Goal: Obtain resource: Obtain resource

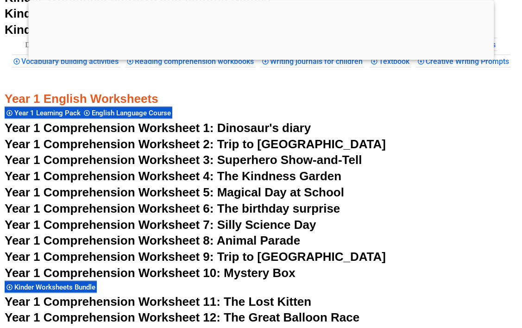
scroll to position [1032, 0]
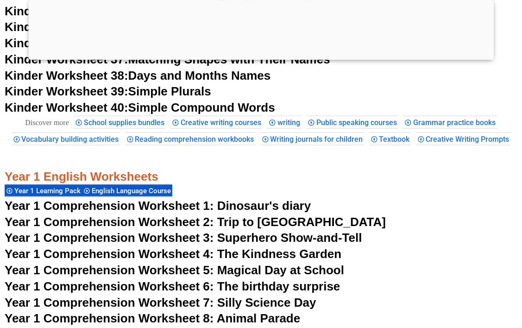
scroll to position [939, 0]
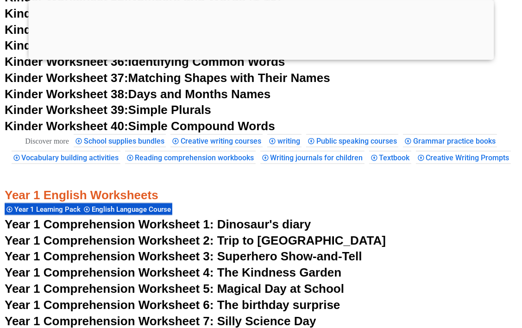
click at [262, 247] on span "Year 1 Comprehension Worksheet 2: Trip to [GEOGRAPHIC_DATA]" at bounding box center [195, 240] width 381 height 14
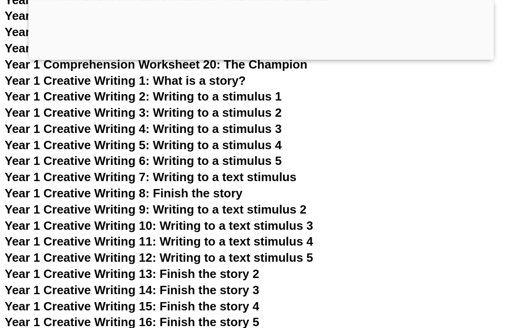
scroll to position [1402, 0]
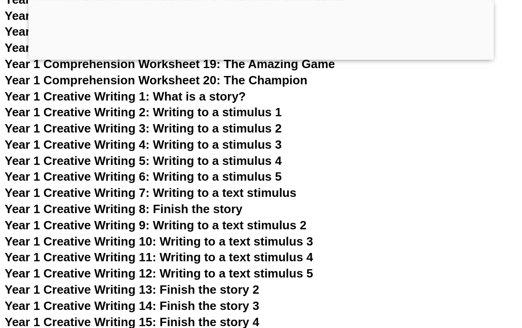
click at [204, 103] on span "Year 1 Creative Writing 1: What is a story?" at bounding box center [125, 96] width 241 height 14
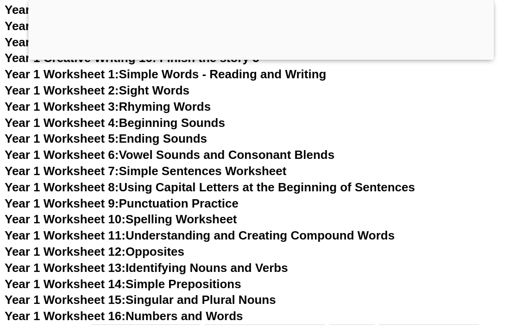
scroll to position [1680, 0]
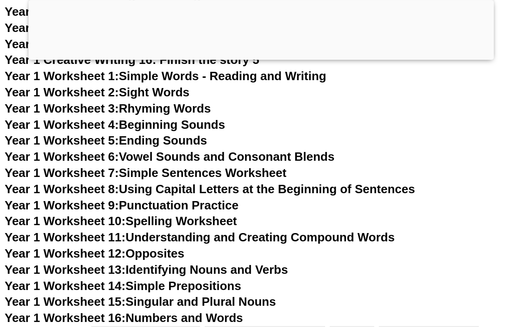
click at [178, 83] on link "Year 1 Worksheet 1: Simple Words - Reading and Writing" at bounding box center [166, 76] width 322 height 14
click at [170, 99] on link "Year 1 Worksheet 2: Sight Words" at bounding box center [97, 92] width 185 height 14
click at [181, 180] on link "Year 1 Worksheet 7: Simple Sentences Worksheet" at bounding box center [146, 173] width 282 height 14
click at [245, 196] on link "Year 1 Worksheet 8: Using Capital Letters at the Beginning of Sentences" at bounding box center [210, 189] width 410 height 14
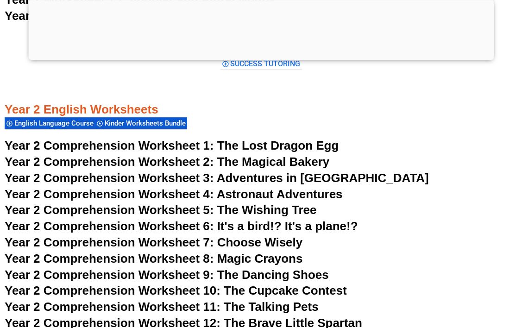
scroll to position [2005, 0]
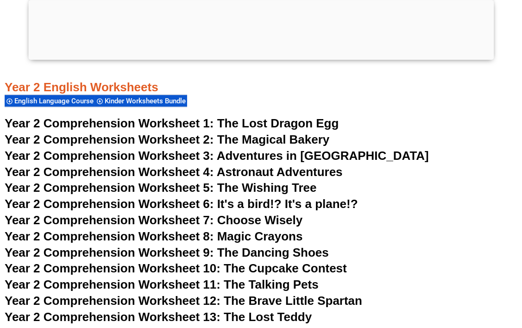
click at [269, 130] on span "The Lost Dragon Egg" at bounding box center [278, 123] width 122 height 14
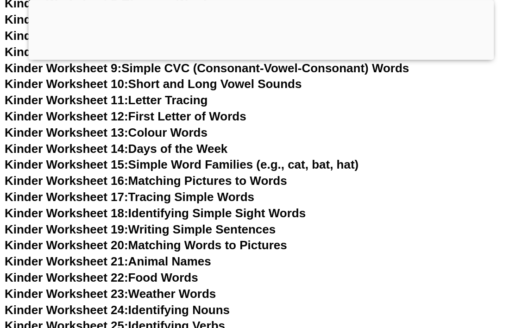
scroll to position [476, 0]
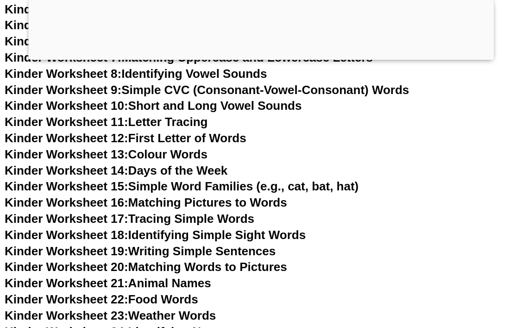
click at [218, 204] on link "Kinder Worksheet 16: Matching Pictures to Words" at bounding box center [146, 202] width 283 height 14
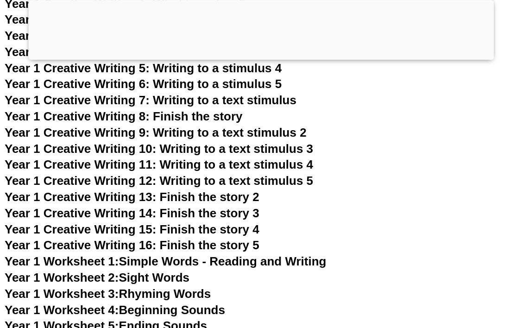
scroll to position [1264, 0]
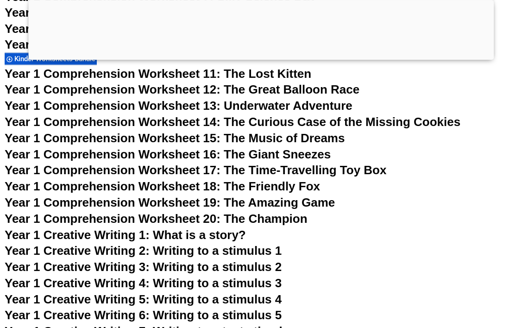
click at [195, 242] on span "Year 1 Creative Writing 1: What is a story?" at bounding box center [125, 235] width 241 height 14
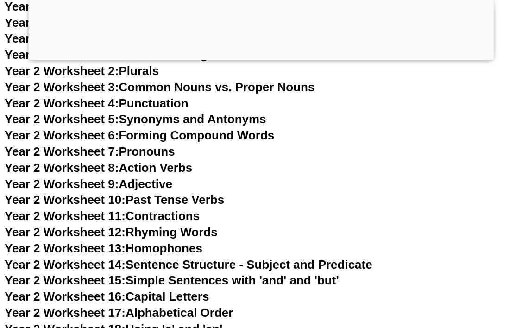
scroll to position [2375, 0]
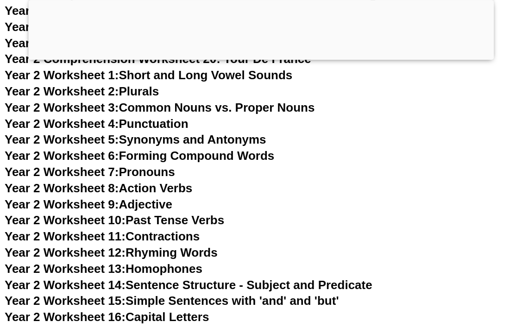
click at [255, 82] on link "Year 2 Worksheet 1: Short and Long Vowel Sounds" at bounding box center [149, 75] width 288 height 14
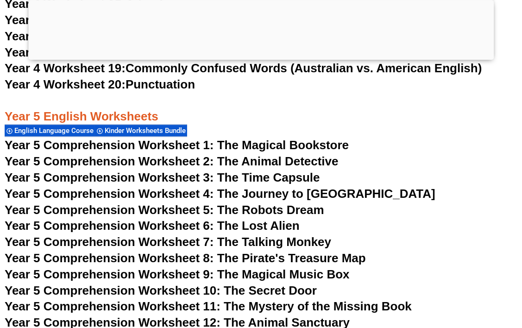
scroll to position [4043, 0]
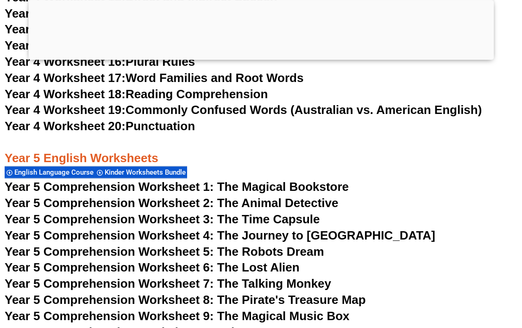
click at [328, 210] on span "Year 5 Comprehension Worksheet 2: The Animal Detective" at bounding box center [172, 203] width 334 height 14
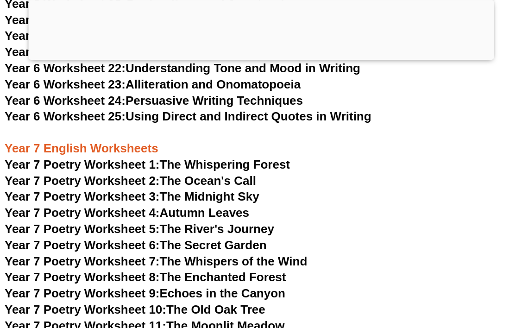
scroll to position [5478, 0]
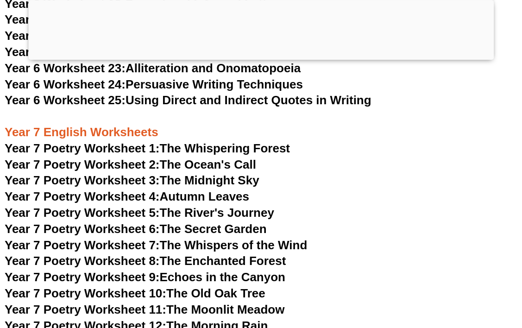
click at [244, 141] on link "Year 7 Poetry Worksheet 1: The Whispering Forest" at bounding box center [147, 148] width 285 height 14
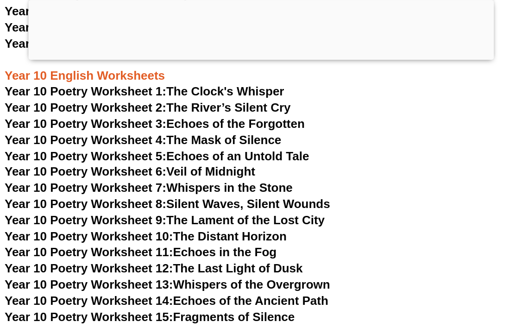
scroll to position [6312, 0]
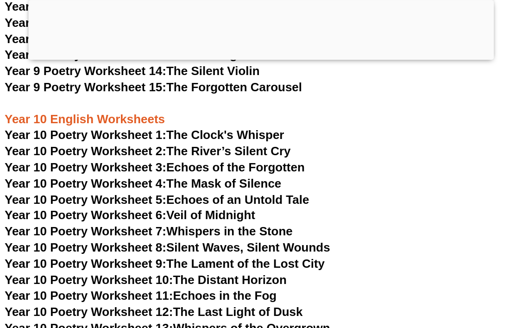
click at [213, 128] on link "Year 10 Poetry Worksheet 1: The Clock's Whisper" at bounding box center [145, 135] width 280 height 14
